Goal: Information Seeking & Learning: Find specific fact

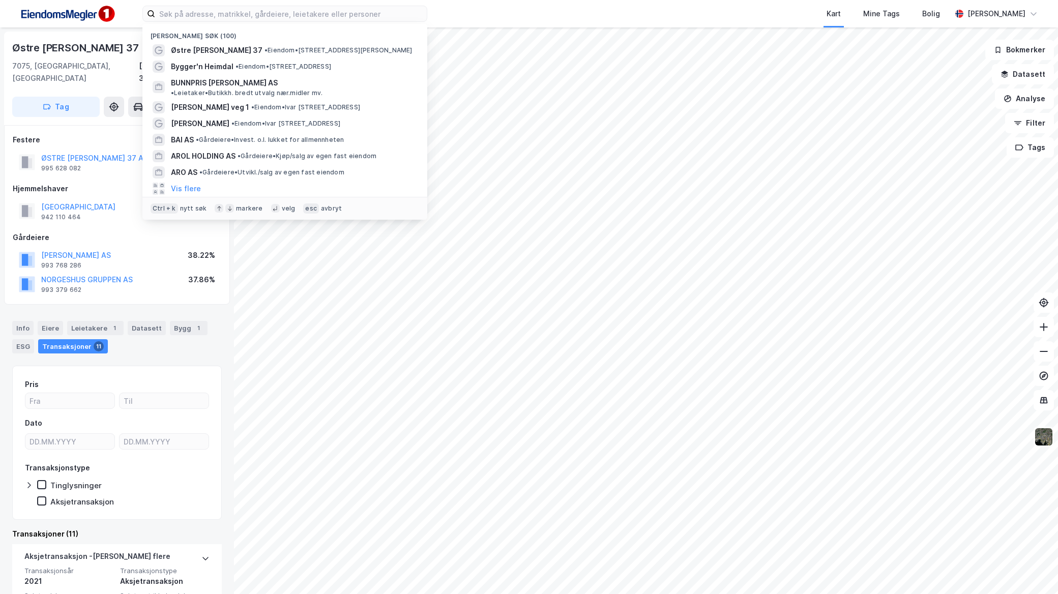
scroll to position [169, 0]
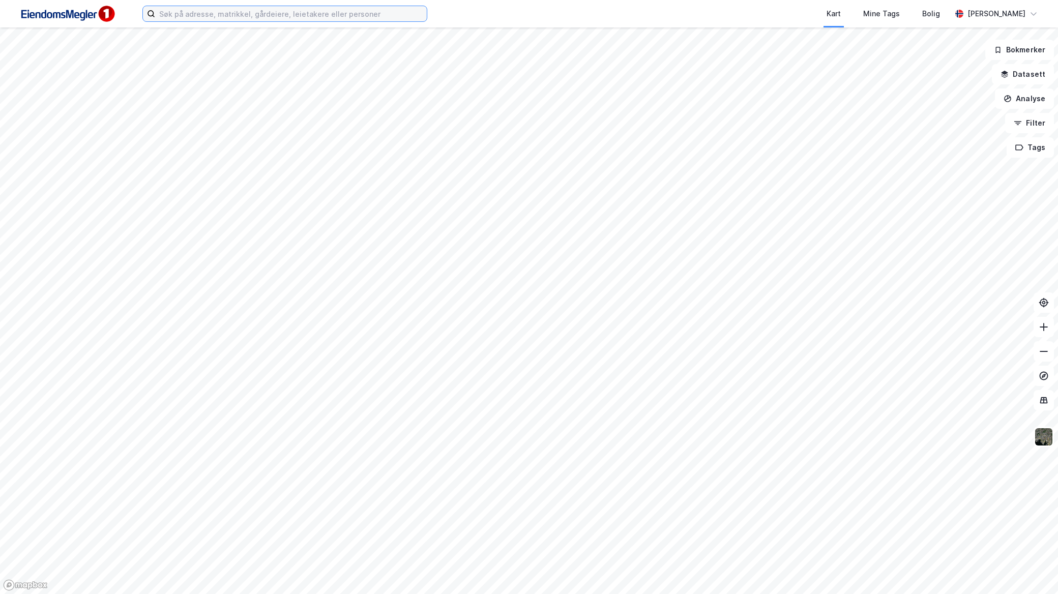
click at [230, 13] on input at bounding box center [291, 13] width 272 height 15
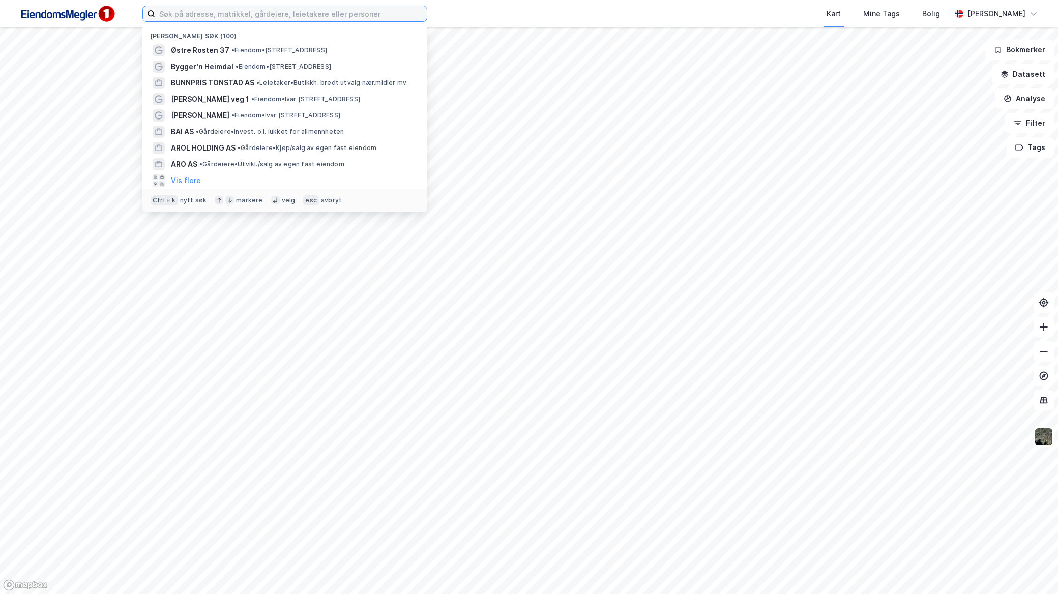
click at [271, 13] on input at bounding box center [291, 13] width 272 height 15
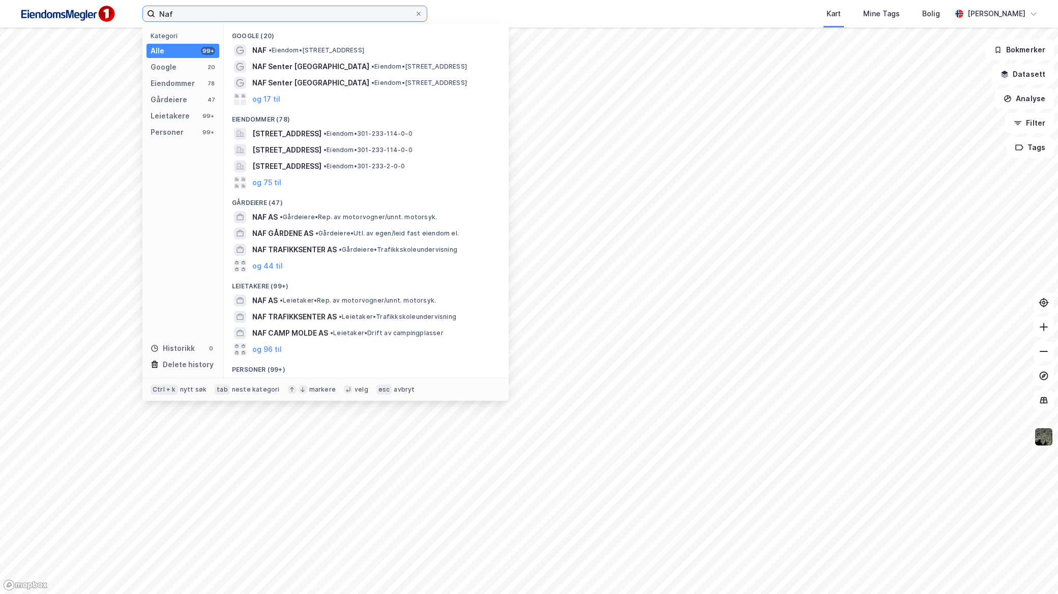
drag, startPoint x: 275, startPoint y: 9, endPoint x: 134, endPoint y: 13, distance: 141.0
click at [134, 13] on div "Naf Kategori Alle 99+ Google 20 Eiendommer 78 Gårdeiere 47 Leietakere 99+ Perso…" at bounding box center [529, 13] width 1058 height 27
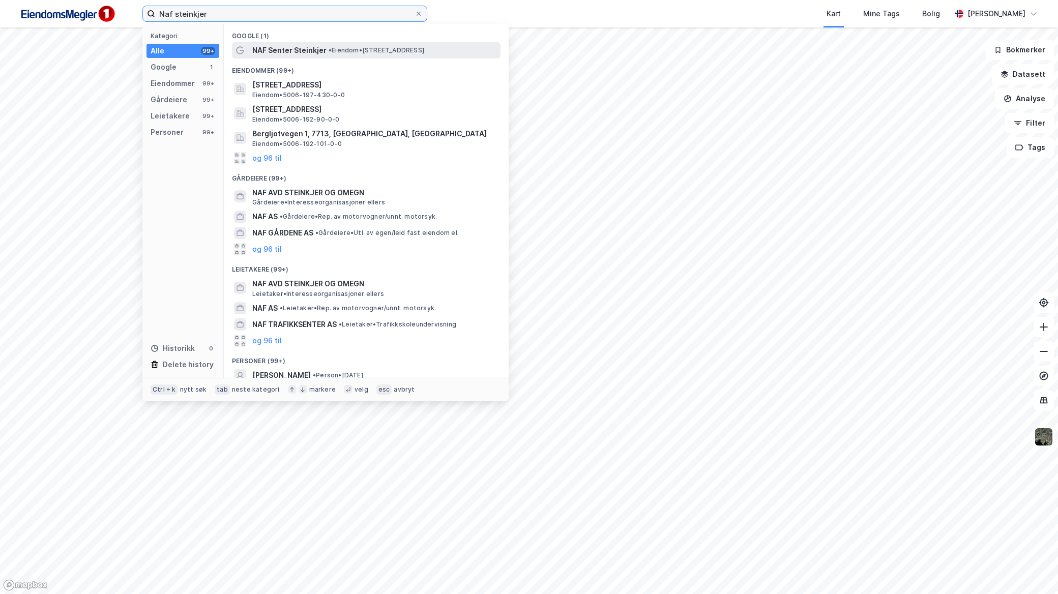
type input "Naf steinkjer"
click at [344, 46] on span "• Eiendom • [STREET_ADDRESS]" at bounding box center [377, 50] width 96 height 8
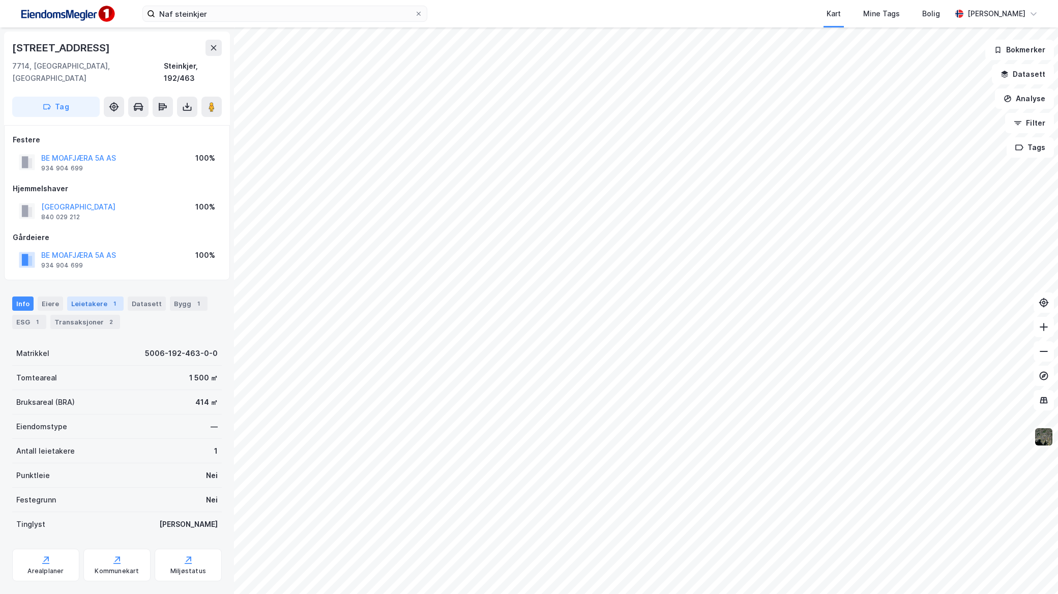
click at [104, 297] on div "Leietakere 1" at bounding box center [95, 304] width 56 height 14
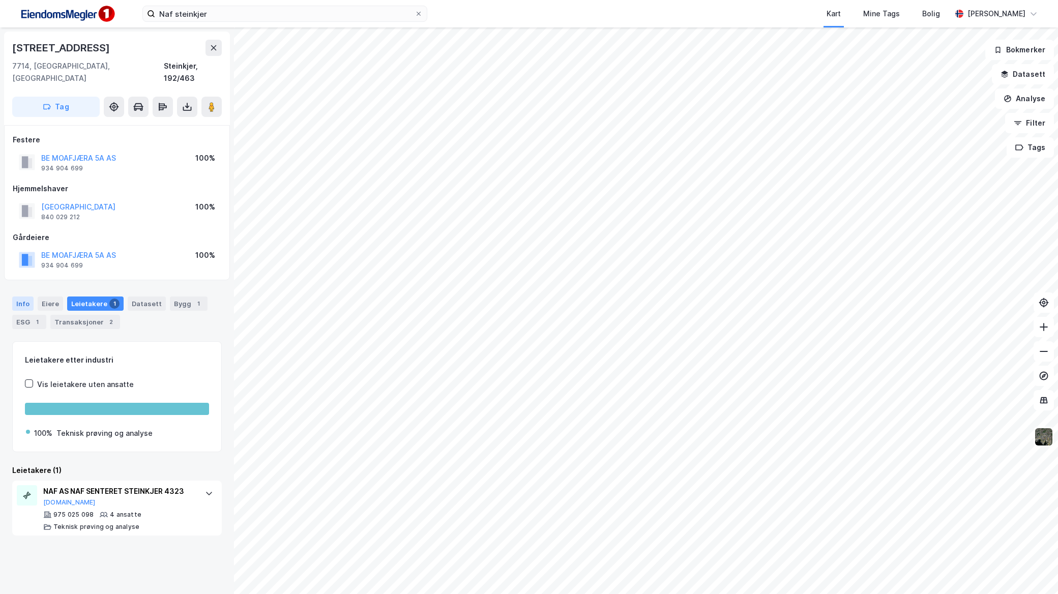
click at [32, 297] on div "Info" at bounding box center [22, 304] width 21 height 14
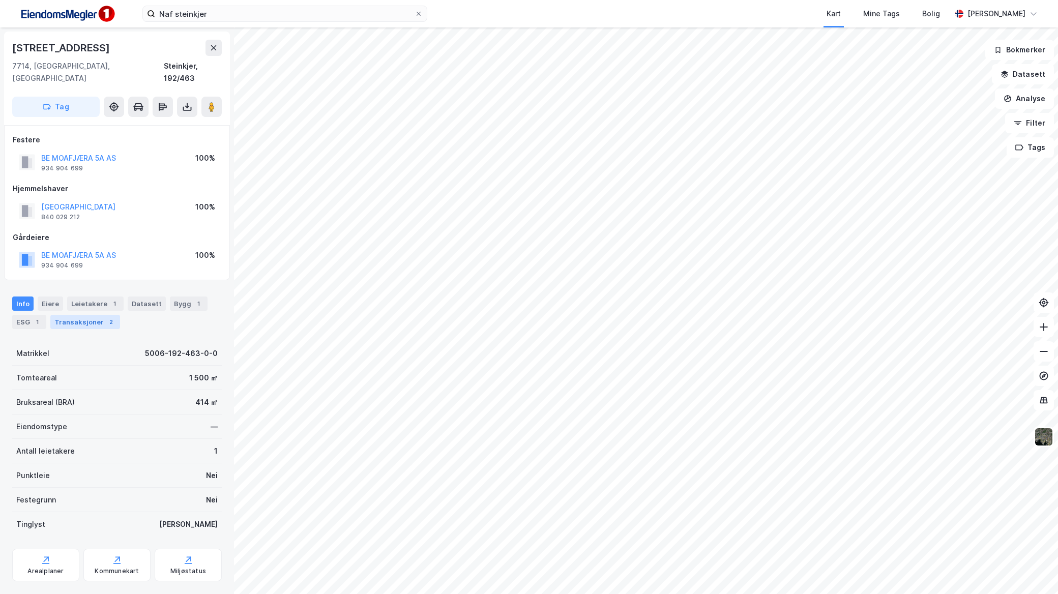
click at [79, 315] on div "Transaksjoner 2" at bounding box center [85, 322] width 70 height 14
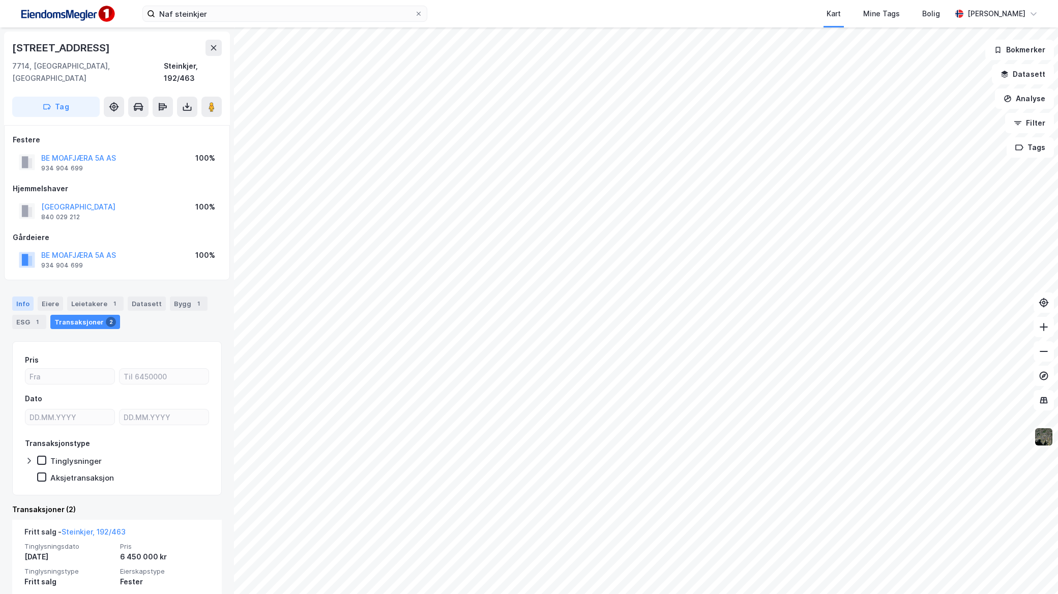
click at [28, 297] on div "Info" at bounding box center [22, 304] width 21 height 14
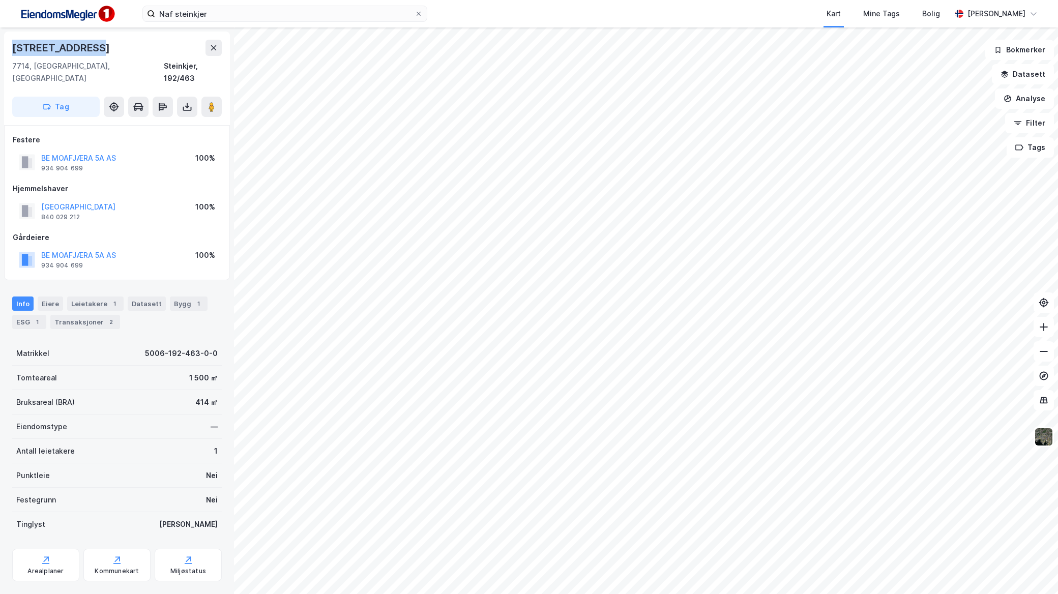
drag, startPoint x: 97, startPoint y: 49, endPoint x: 3, endPoint y: 51, distance: 94.1
click at [3, 51] on div "[STREET_ADDRESS], [GEOGRAPHIC_DATA] [GEOGRAPHIC_DATA], 192/463 Tag Festere BE M…" at bounding box center [117, 310] width 234 height 567
copy div "[STREET_ADDRESS]"
